Goal: Check status: Check status

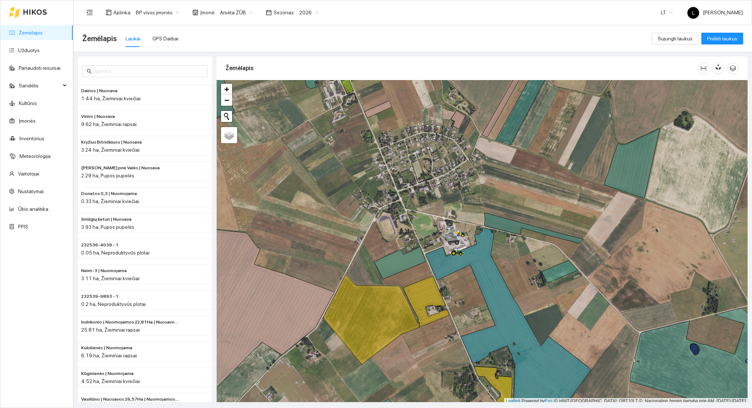
scroll to position [2, 0]
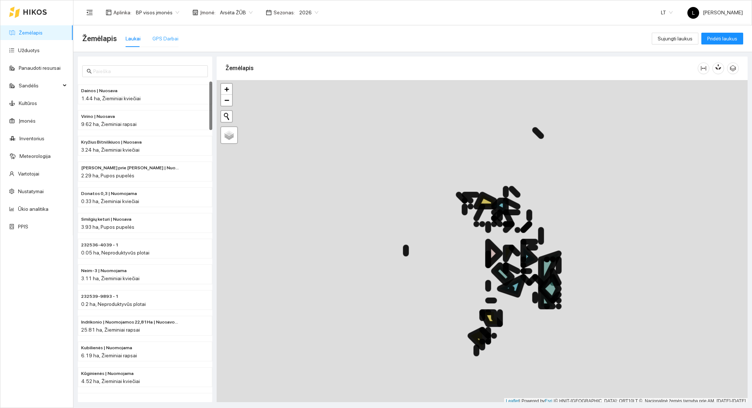
click at [167, 43] on div "GPS Darbai" at bounding box center [165, 38] width 26 height 17
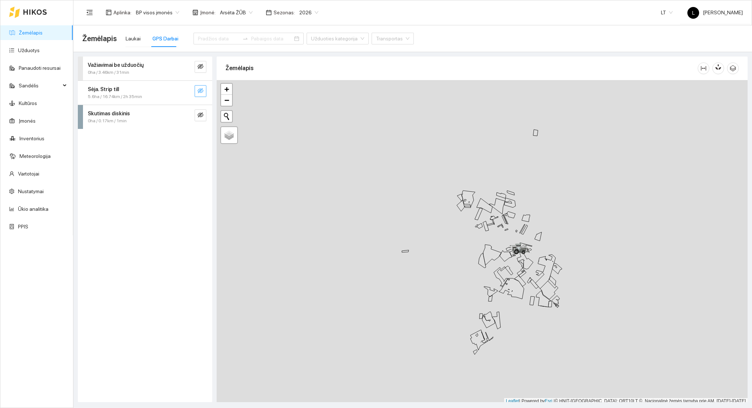
click at [197, 93] on icon "eye-invisible" at bounding box center [200, 91] width 6 height 6
click at [207, 39] on input at bounding box center [218, 38] width 41 height 8
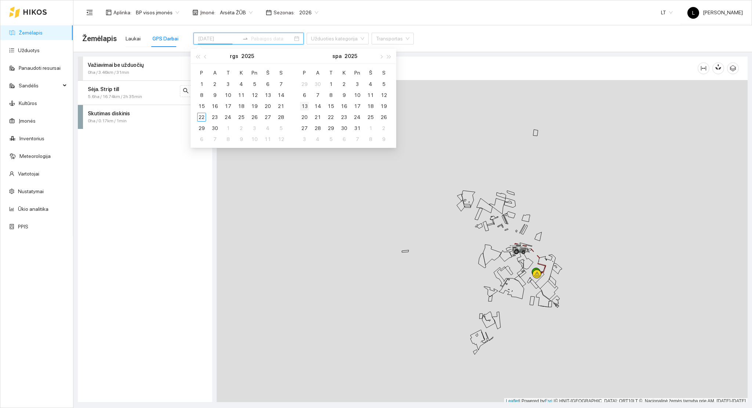
type input "[DATE]"
click at [285, 108] on div "21" at bounding box center [280, 106] width 9 height 9
click at [278, 106] on div "21" at bounding box center [280, 106] width 9 height 9
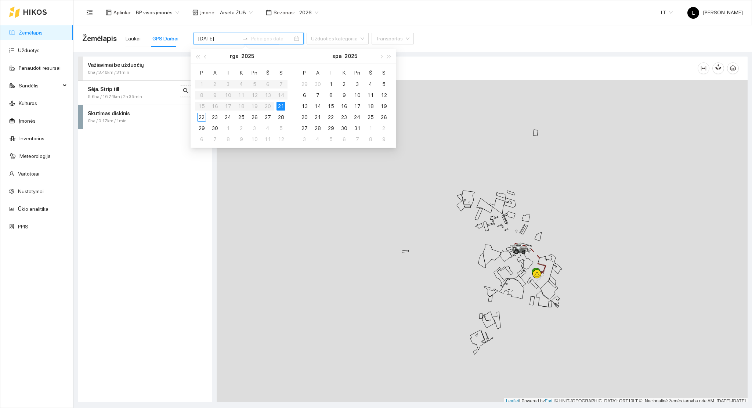
type input "[DATE]"
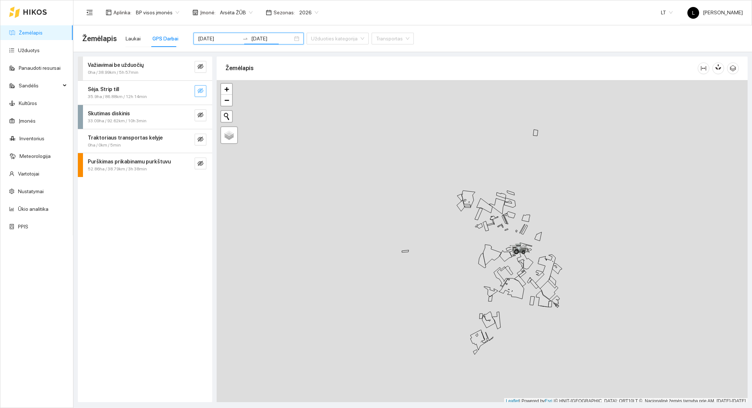
click at [201, 93] on icon "eye-invisible" at bounding box center [200, 91] width 6 height 6
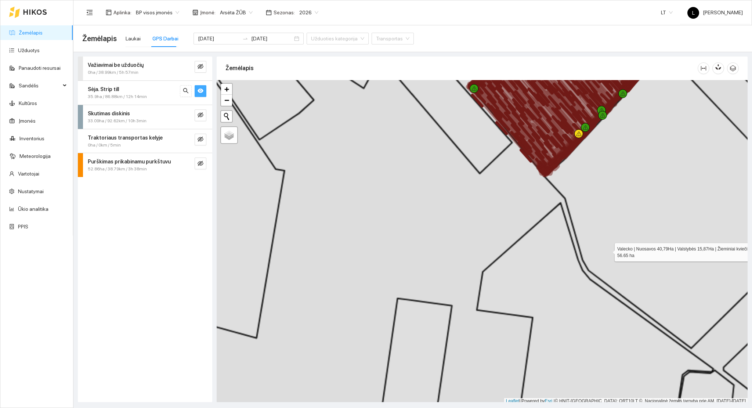
scroll to position [2, 0]
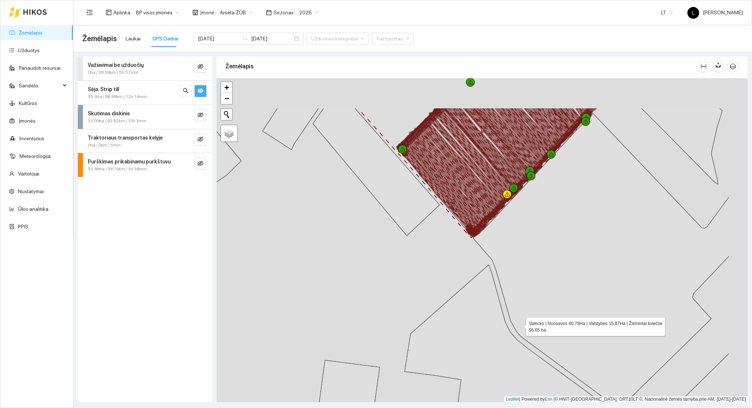
drag, startPoint x: 582, startPoint y: 267, endPoint x: 513, endPoint y: 337, distance: 97.8
click at [514, 337] on icon at bounding box center [601, 260] width 256 height 295
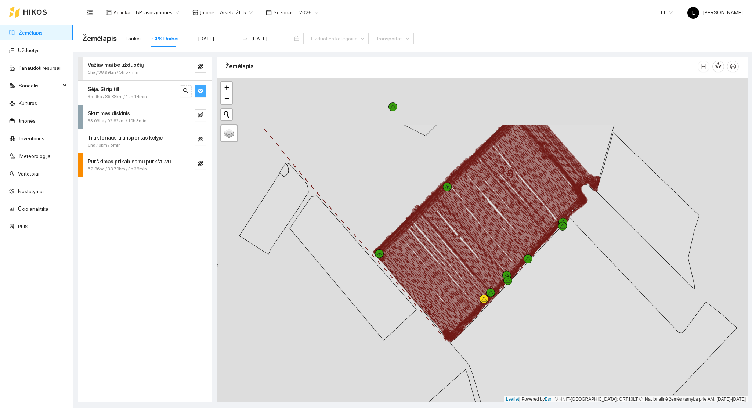
drag, startPoint x: 499, startPoint y: 188, endPoint x: 478, endPoint y: 258, distance: 72.7
click at [487, 277] on icon at bounding box center [477, 229] width 83 height 95
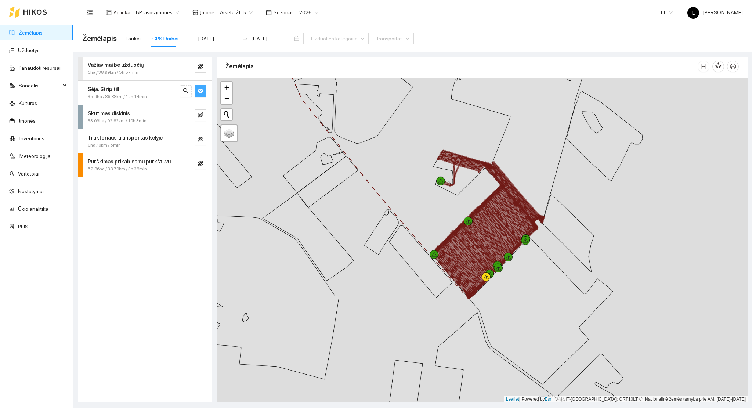
drag, startPoint x: 469, startPoint y: 269, endPoint x: 459, endPoint y: 277, distance: 12.6
click at [484, 243] on icon at bounding box center [510, 214] width 52 height 57
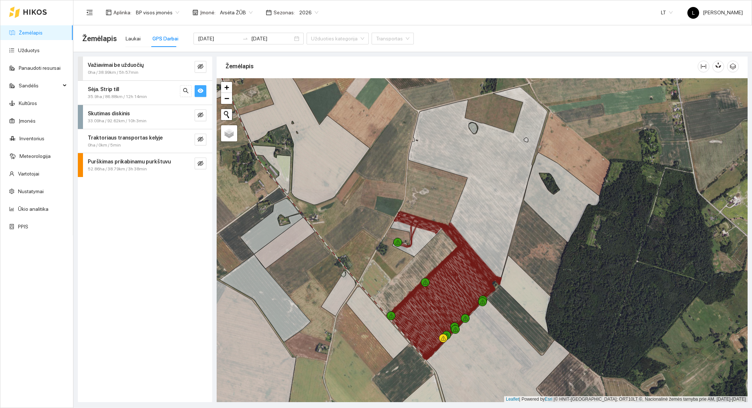
click at [106, 95] on span "35.9ha / 86.88km / 12h 14min" at bounding box center [117, 96] width 59 height 7
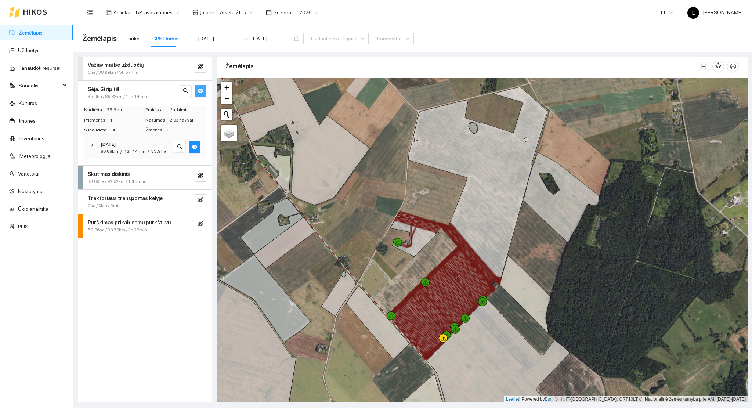
click at [125, 149] on span "12h 14min" at bounding box center [134, 151] width 21 height 5
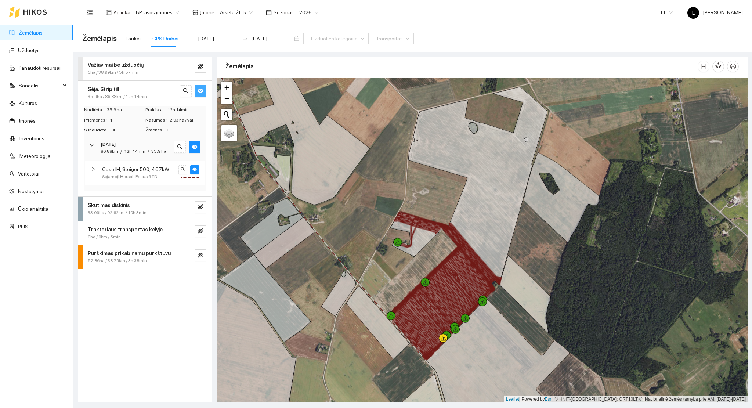
click at [140, 164] on div "Case IH, [PERSON_NAME] 500, 407kW Sėjamoji [PERSON_NAME] Focus 6 TD" at bounding box center [145, 173] width 120 height 24
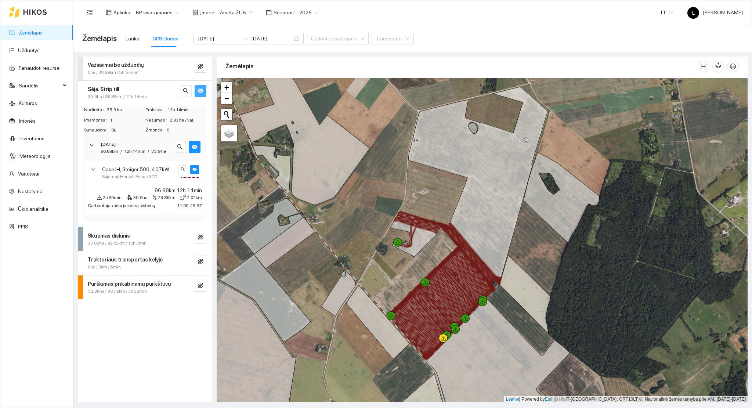
click at [142, 171] on span "Case IH, Steiger 500, 407kW" at bounding box center [135, 169] width 67 height 8
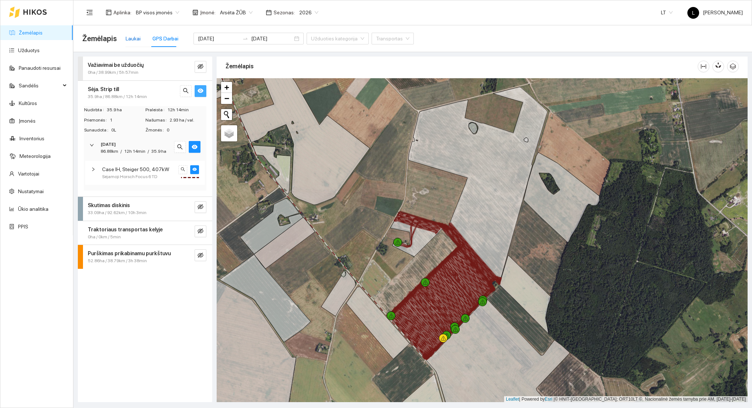
click at [132, 39] on div "Laukai" at bounding box center [133, 38] width 15 height 8
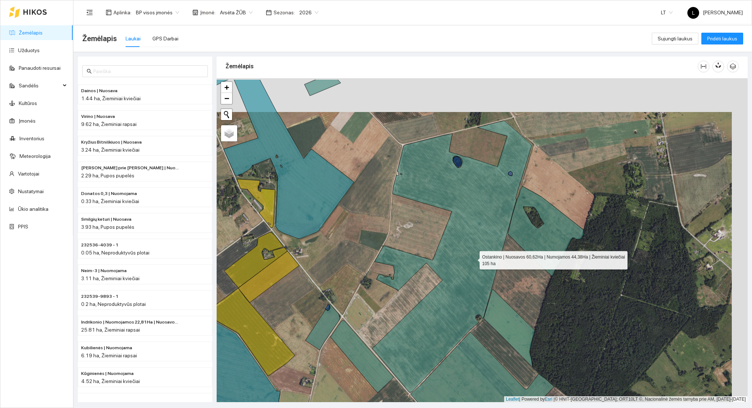
drag, startPoint x: 483, startPoint y: 232, endPoint x: 472, endPoint y: 261, distance: 30.8
click at [472, 259] on icon at bounding box center [451, 257] width 159 height 272
